Goal: Task Accomplishment & Management: Manage account settings

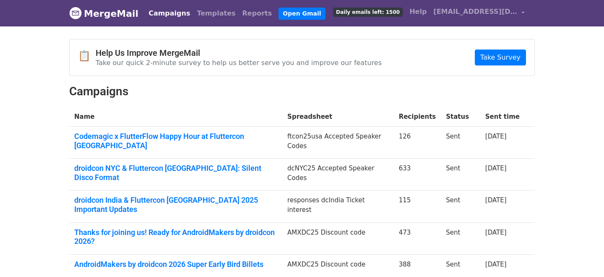
click at [405, 18] on link "Daily emails left: 1500" at bounding box center [368, 11] width 76 height 17
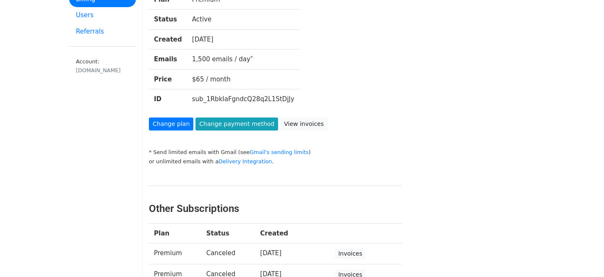
scroll to position [75, 0]
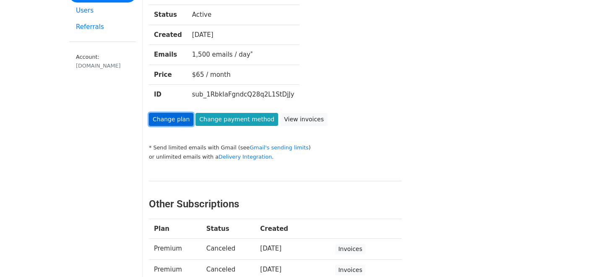
click at [163, 121] on link "Change plan" at bounding box center [171, 119] width 44 height 13
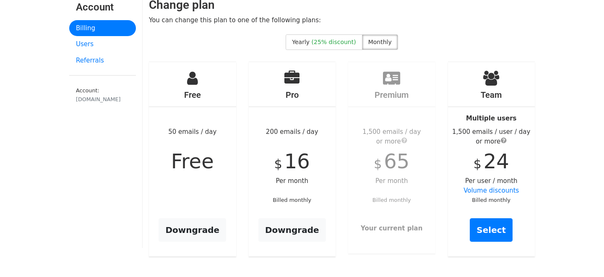
scroll to position [88, 0]
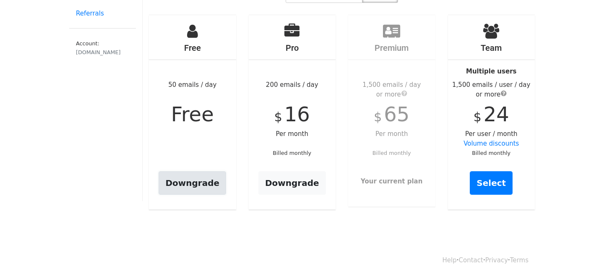
click at [213, 178] on link "Downgrade" at bounding box center [193, 182] width 68 height 23
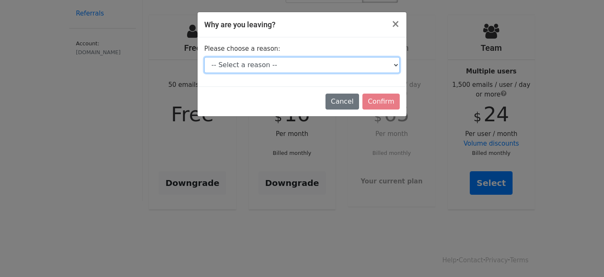
click at [352, 70] on select "-- Select a reason -- I don't send enough emails It's too expensive I had a tec…" at bounding box center [301, 65] width 195 height 16
select select "I don't send enough emails"
click at [204, 57] on select "-- Select a reason -- I don't send enough emails It's too expensive I had a tec…" at bounding box center [301, 65] width 195 height 16
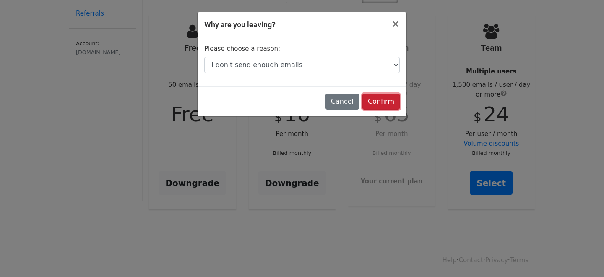
click at [388, 102] on input "Confirm" at bounding box center [380, 102] width 37 height 16
